Goal: Navigation & Orientation: Find specific page/section

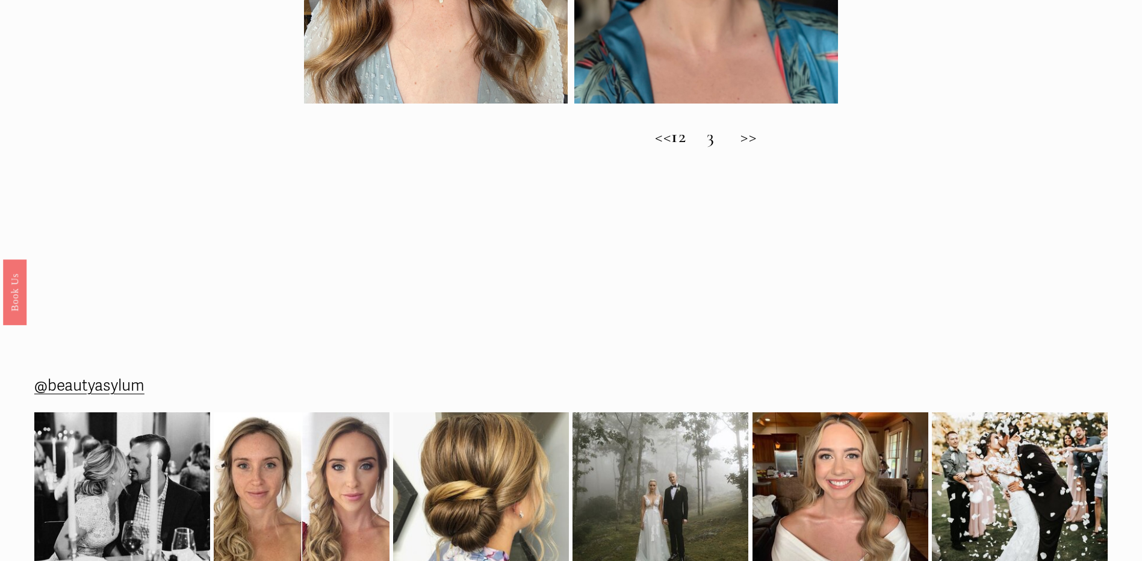
scroll to position [903, 0]
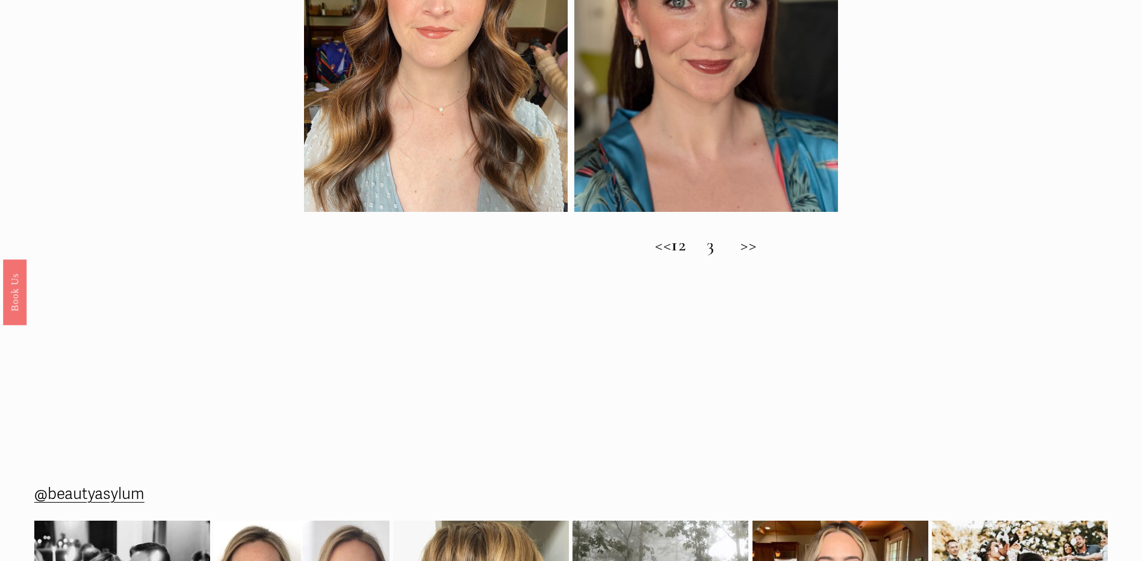
click at [707, 251] on h2 "<< 1 2 3 >>" at bounding box center [706, 245] width 804 height 22
click at [706, 252] on h2 "<< 1 2 3 >>" at bounding box center [706, 245] width 804 height 22
click at [707, 252] on h2 "<< 1 2 3 >>" at bounding box center [706, 245] width 804 height 22
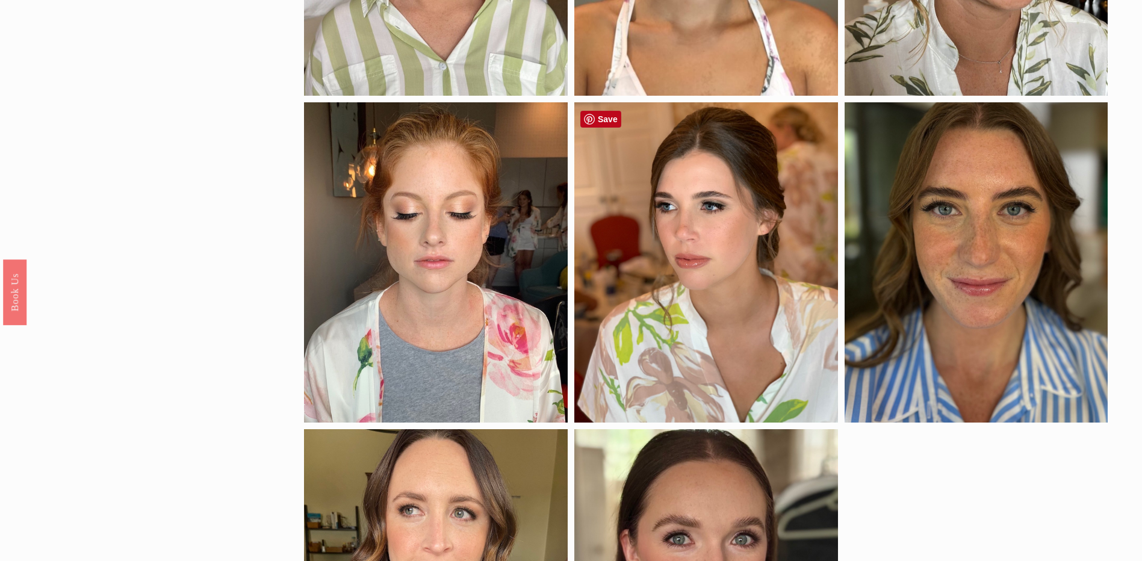
scroll to position [723, 0]
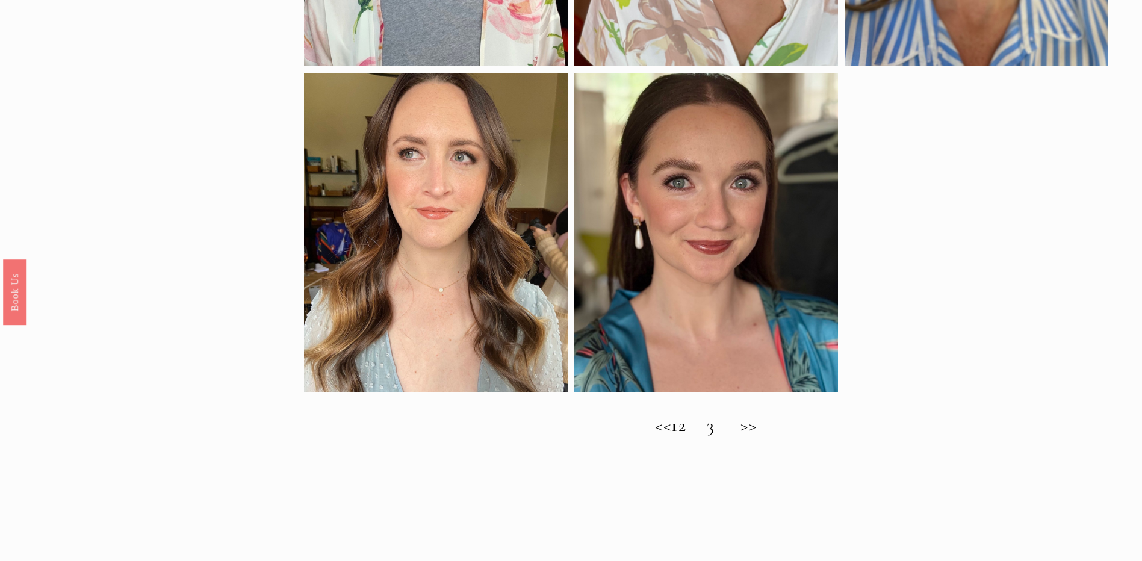
click at [739, 435] on h2 "<< 1 2 3 >>" at bounding box center [706, 426] width 804 height 22
click at [732, 437] on h2 "<< 1 2 3 >>" at bounding box center [706, 426] width 804 height 22
click at [682, 437] on h2 "<< 1 2 3 >>" at bounding box center [706, 426] width 804 height 22
click at [676, 434] on strong "1" at bounding box center [674, 425] width 7 height 22
click at [706, 431] on h2 "<< 1 2 3 >>" at bounding box center [706, 426] width 804 height 22
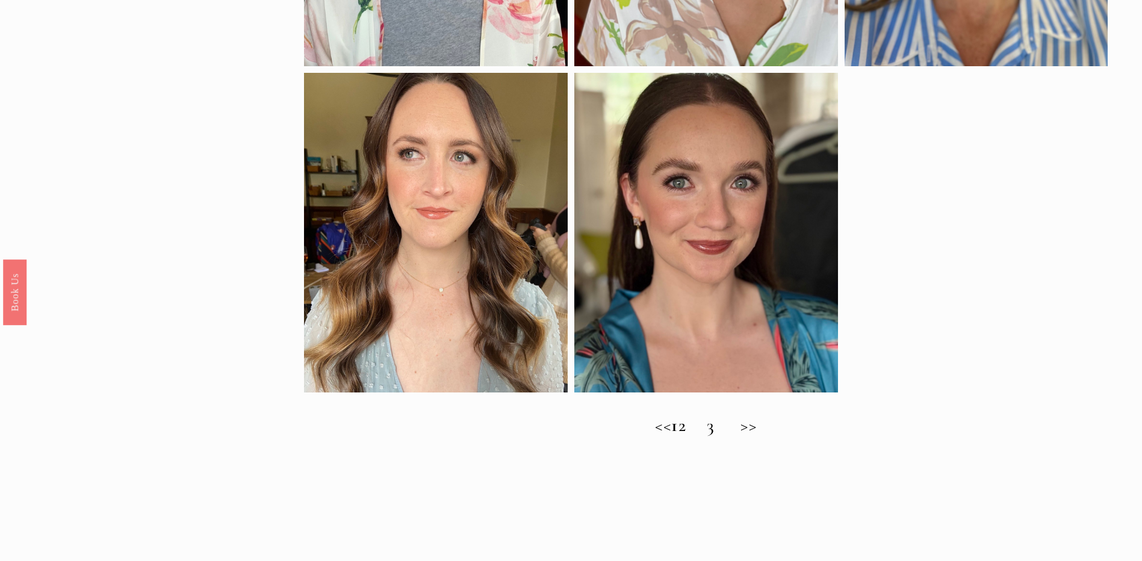
click at [709, 432] on h2 "<< 1 2 3 >>" at bounding box center [706, 426] width 804 height 22
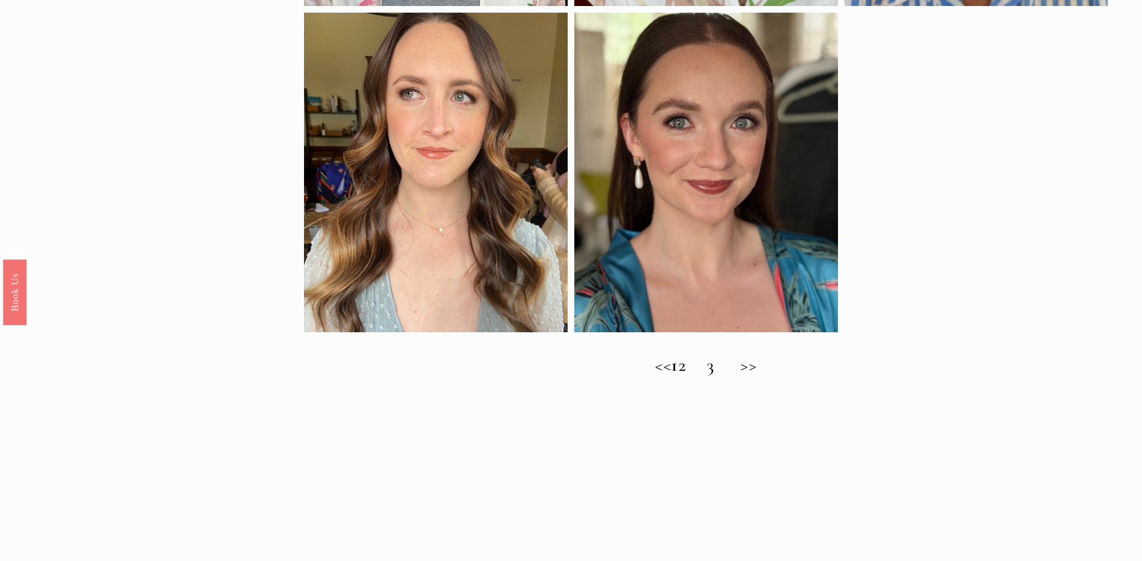
click at [635, 372] on h2 "<< 1 2 3 >>" at bounding box center [706, 366] width 804 height 22
